Goal: Unclear

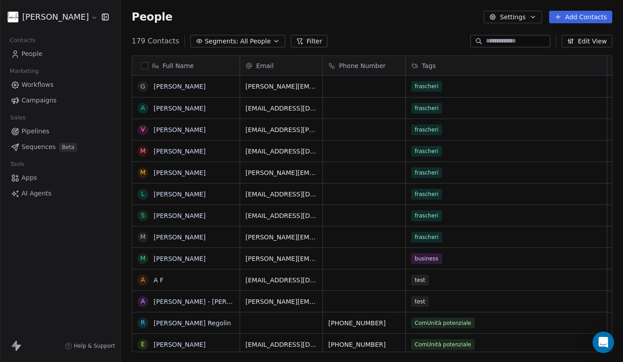
scroll to position [312, 495]
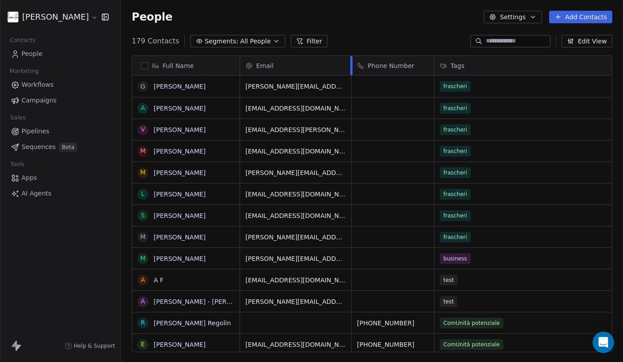
drag, startPoint x: 322, startPoint y: 65, endPoint x: 351, endPoint y: 71, distance: 29.3
click at [351, 71] on div at bounding box center [351, 65] width 2 height 19
